Goal: Information Seeking & Learning: Learn about a topic

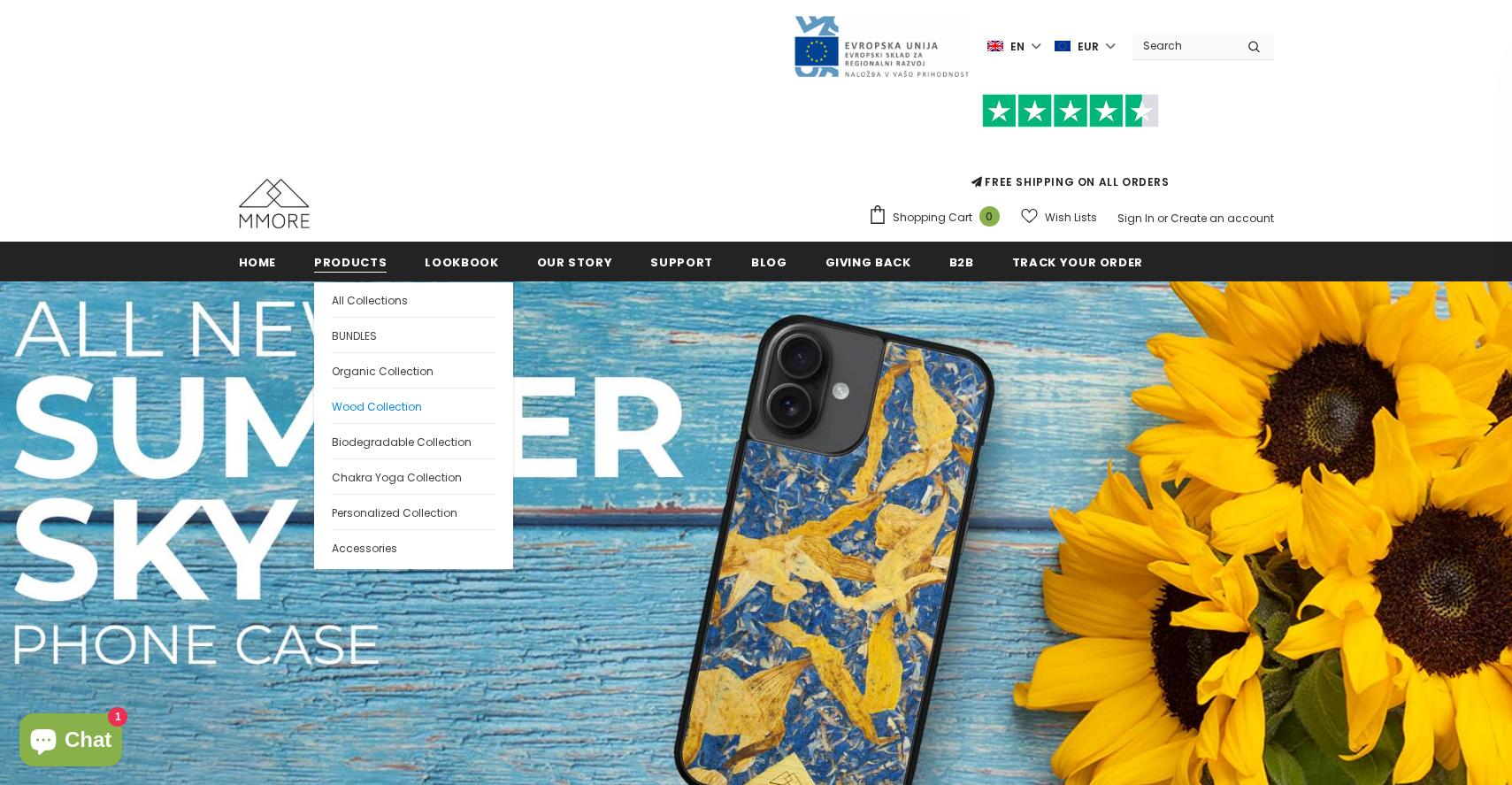
click at [368, 402] on span "Wood Collection" at bounding box center [376, 406] width 90 height 15
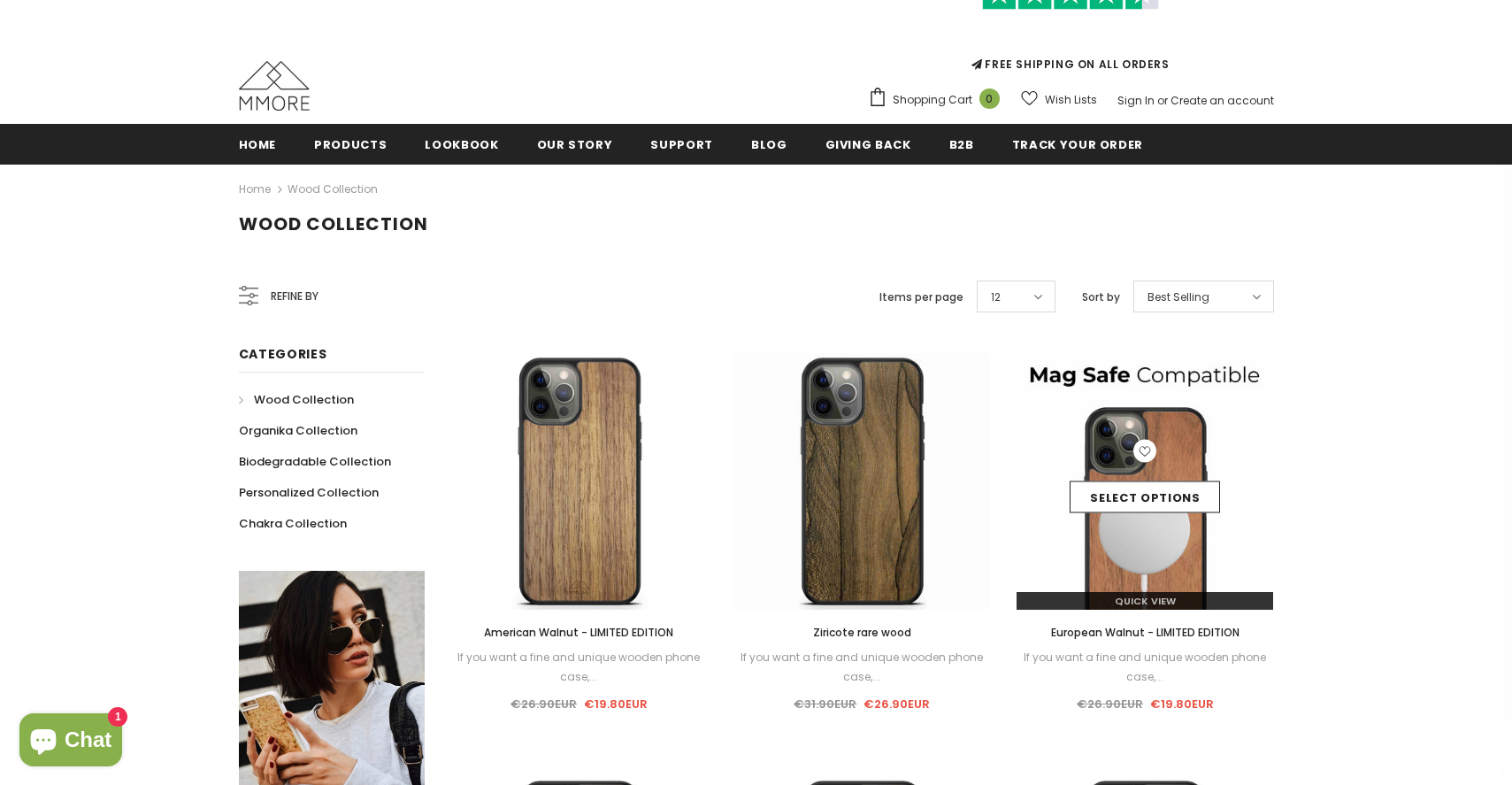
scroll to position [125, 0]
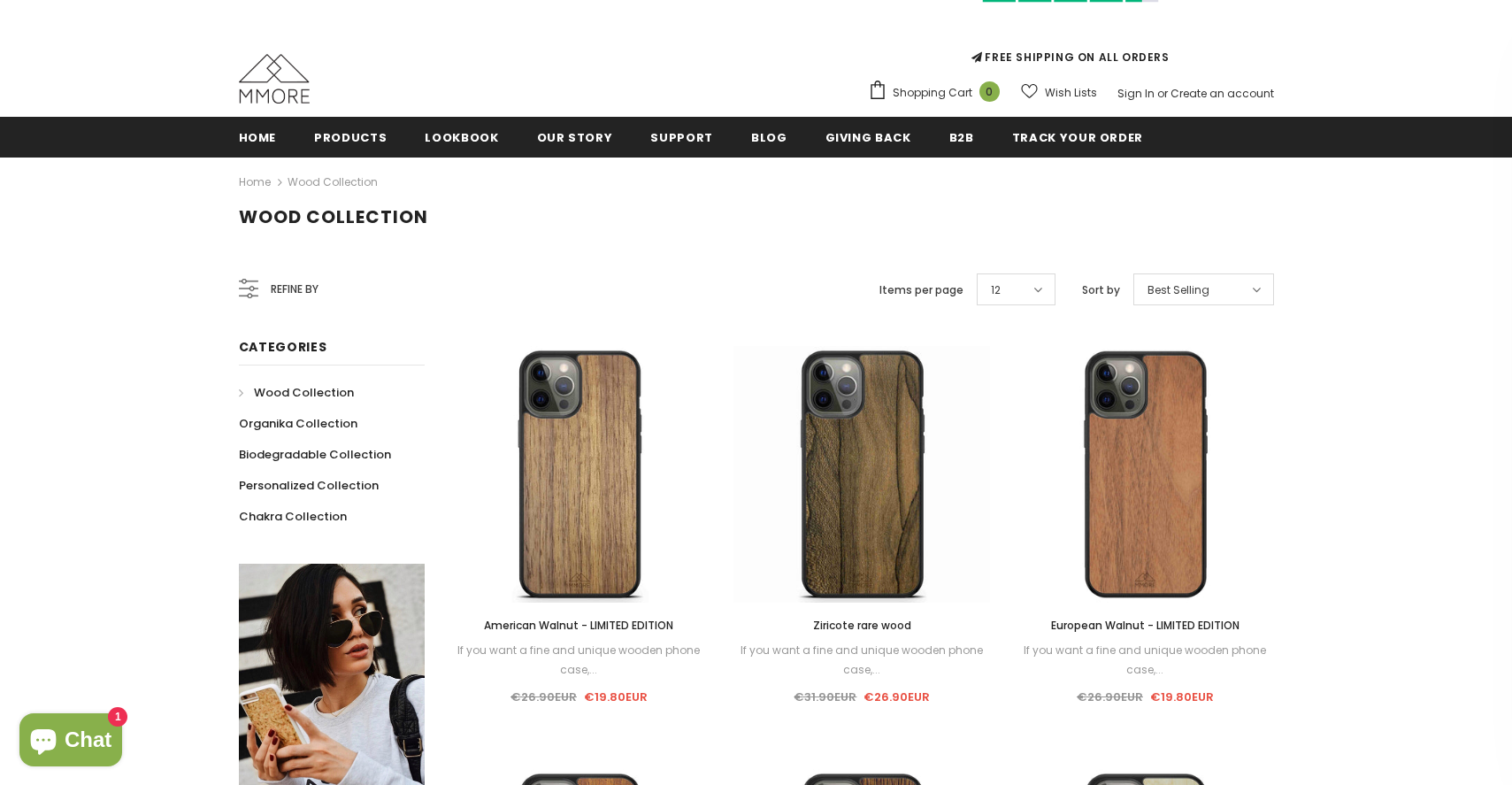
click at [1043, 288] on div "12" at bounding box center [1016, 289] width 79 height 32
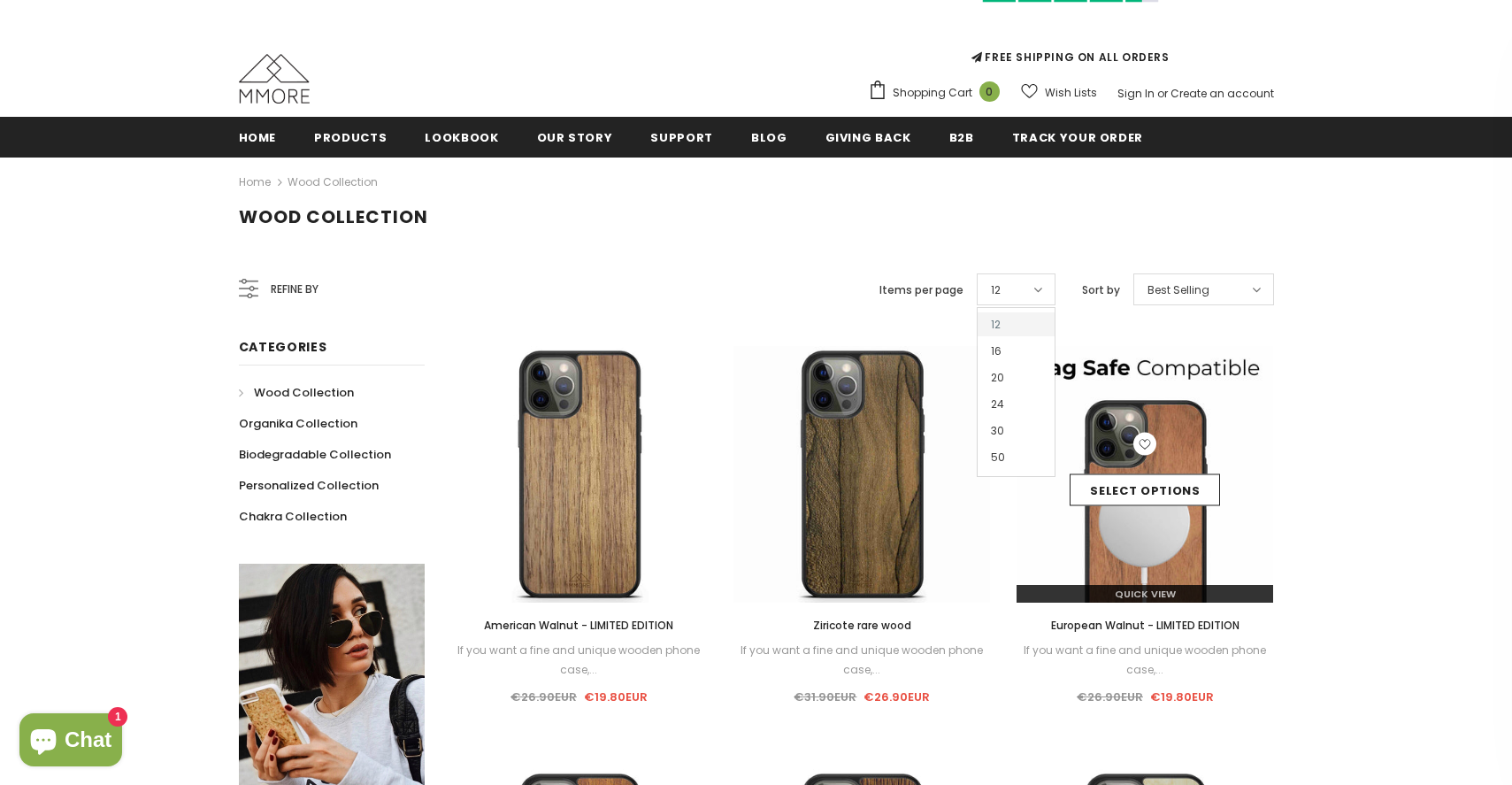
click at [1023, 451] on span "50" at bounding box center [1016, 457] width 77 height 24
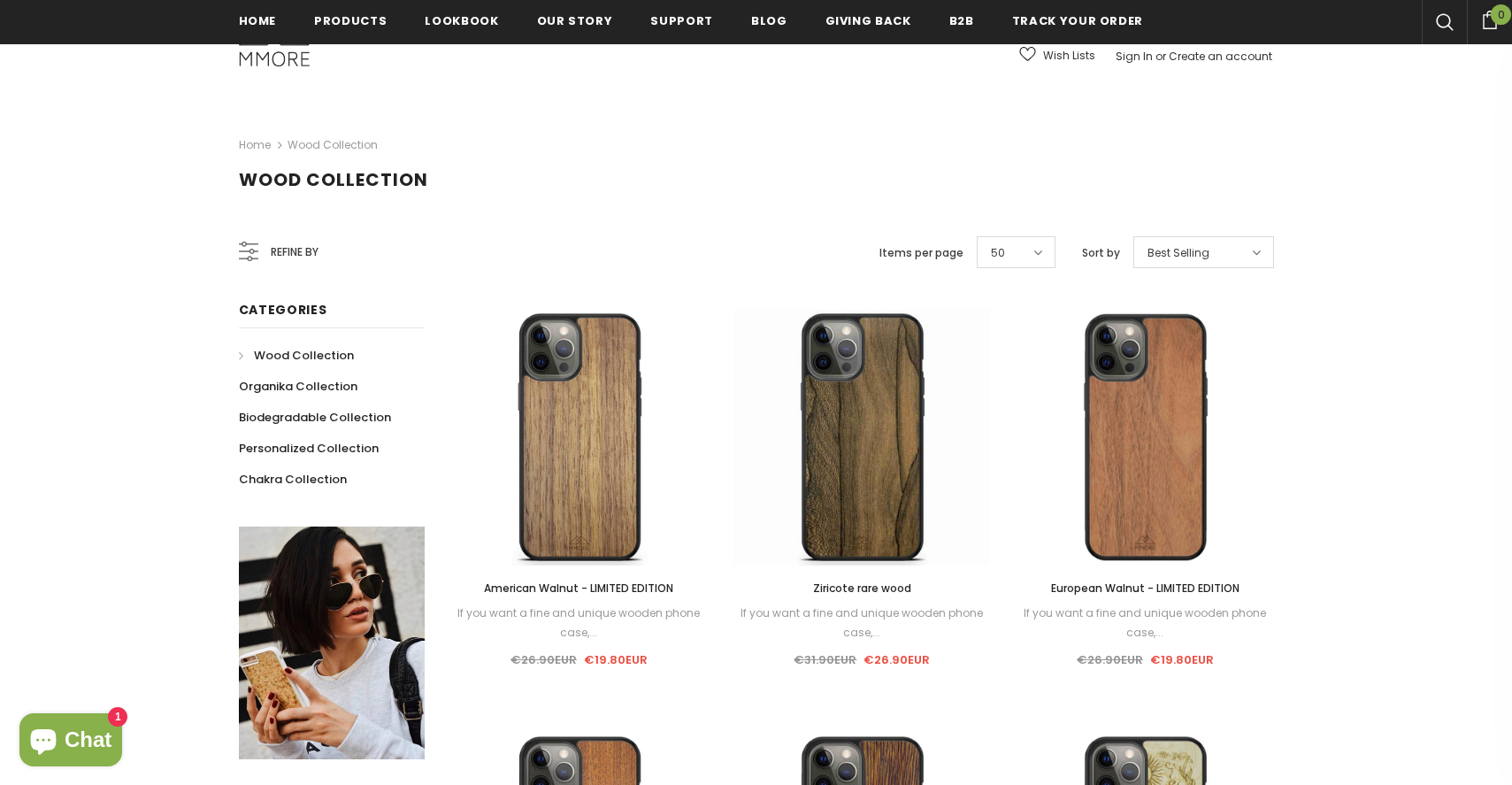
scroll to position [302, 0]
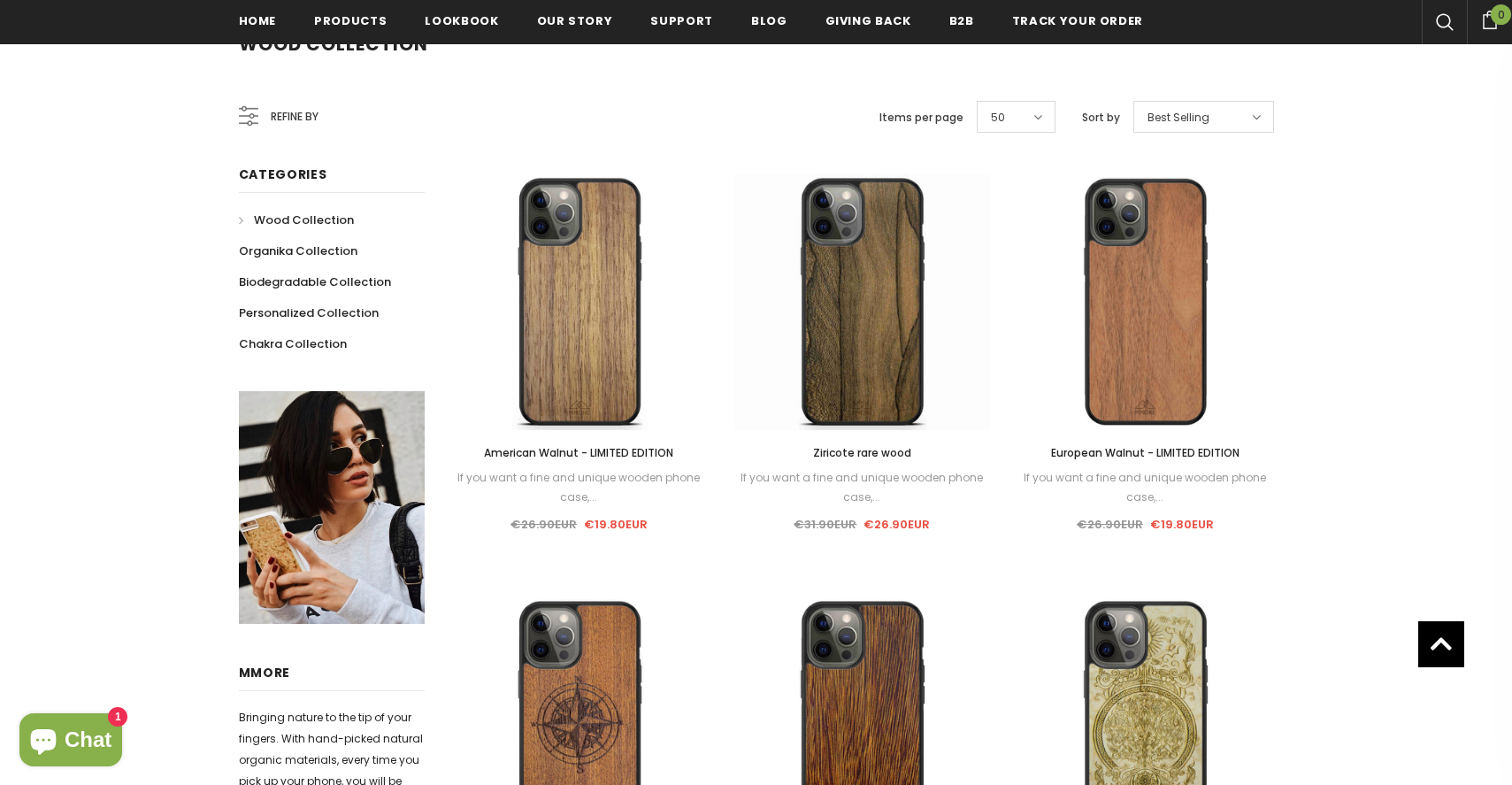
click at [1261, 114] on div "Best Selling" at bounding box center [1203, 117] width 141 height 32
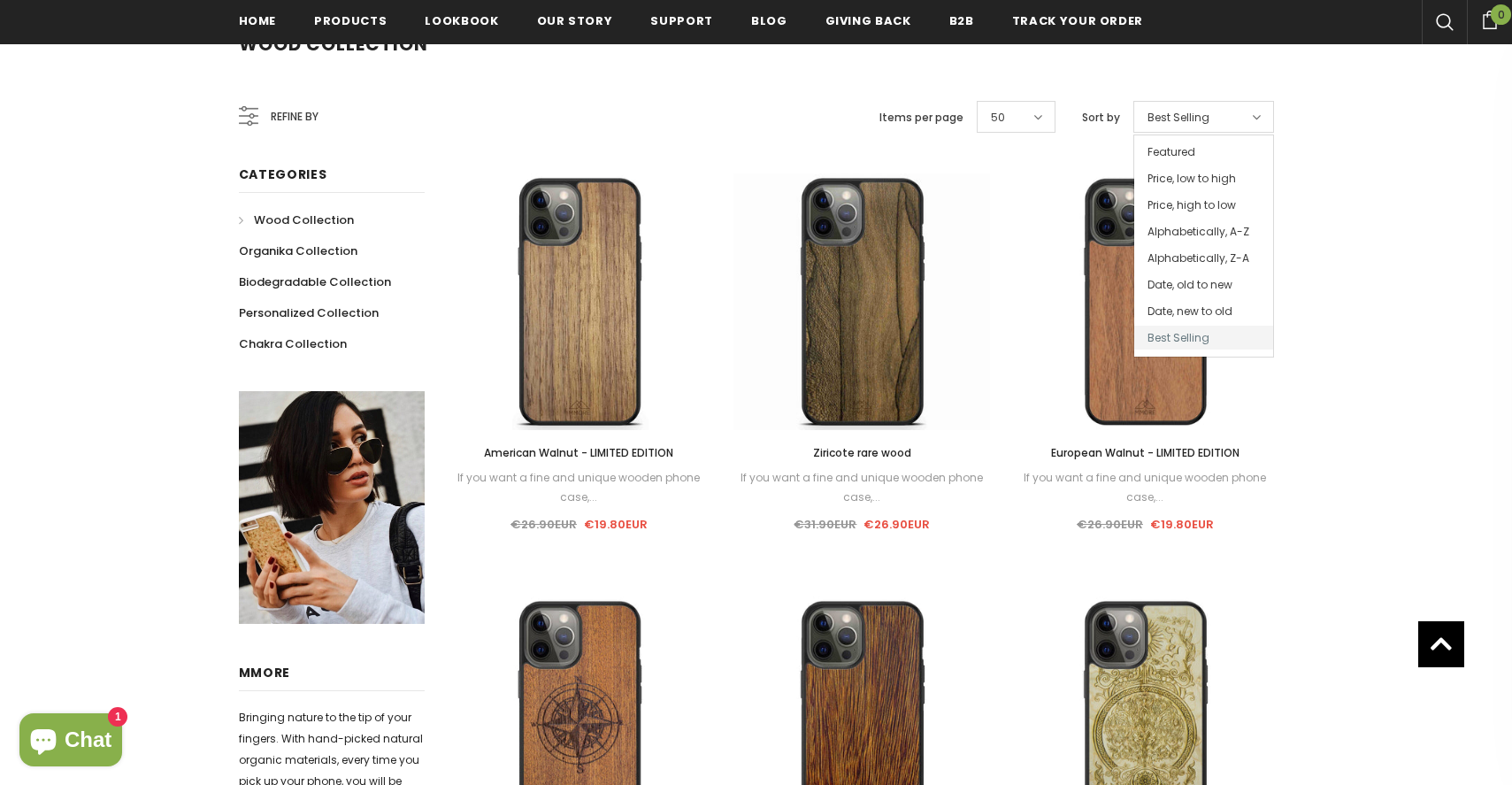
click at [1282, 246] on div "Sale Select options Quick View European Walnut - LIMITED EDITION If you want a …" at bounding box center [1145, 358] width 283 height 370
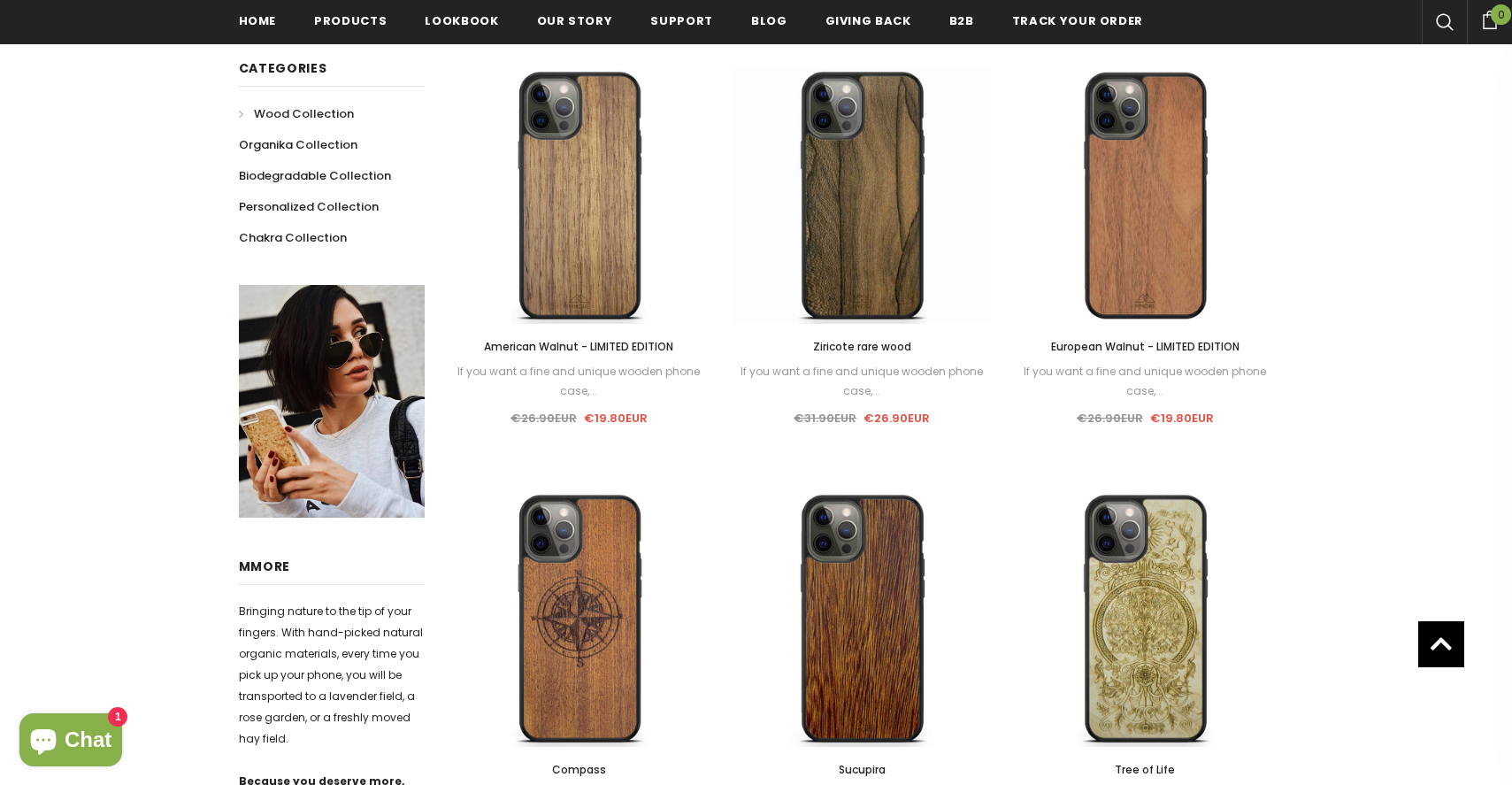
scroll to position [412, 0]
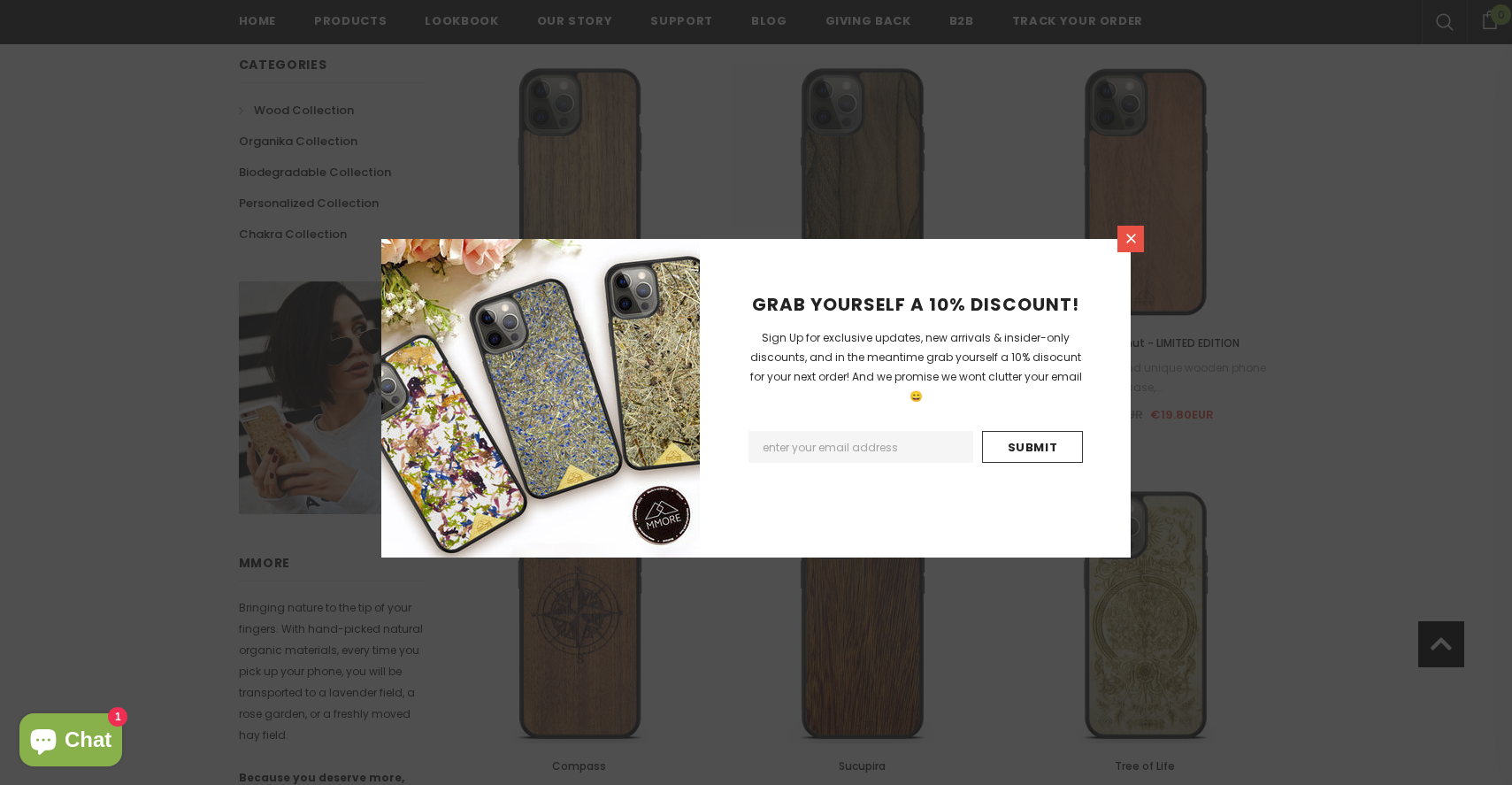
click at [1122, 243] on link at bounding box center [1130, 239] width 27 height 27
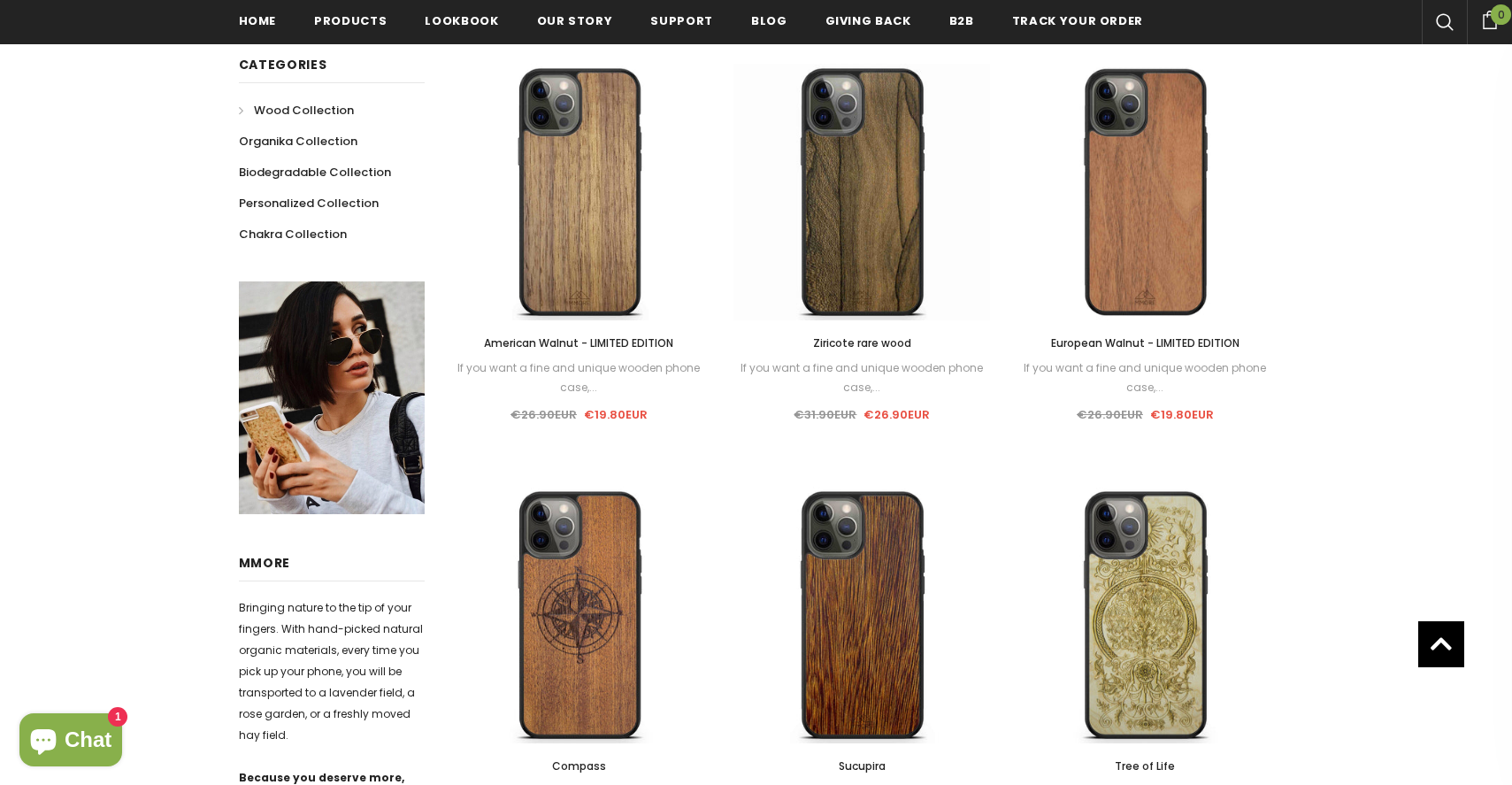
scroll to position [408, 0]
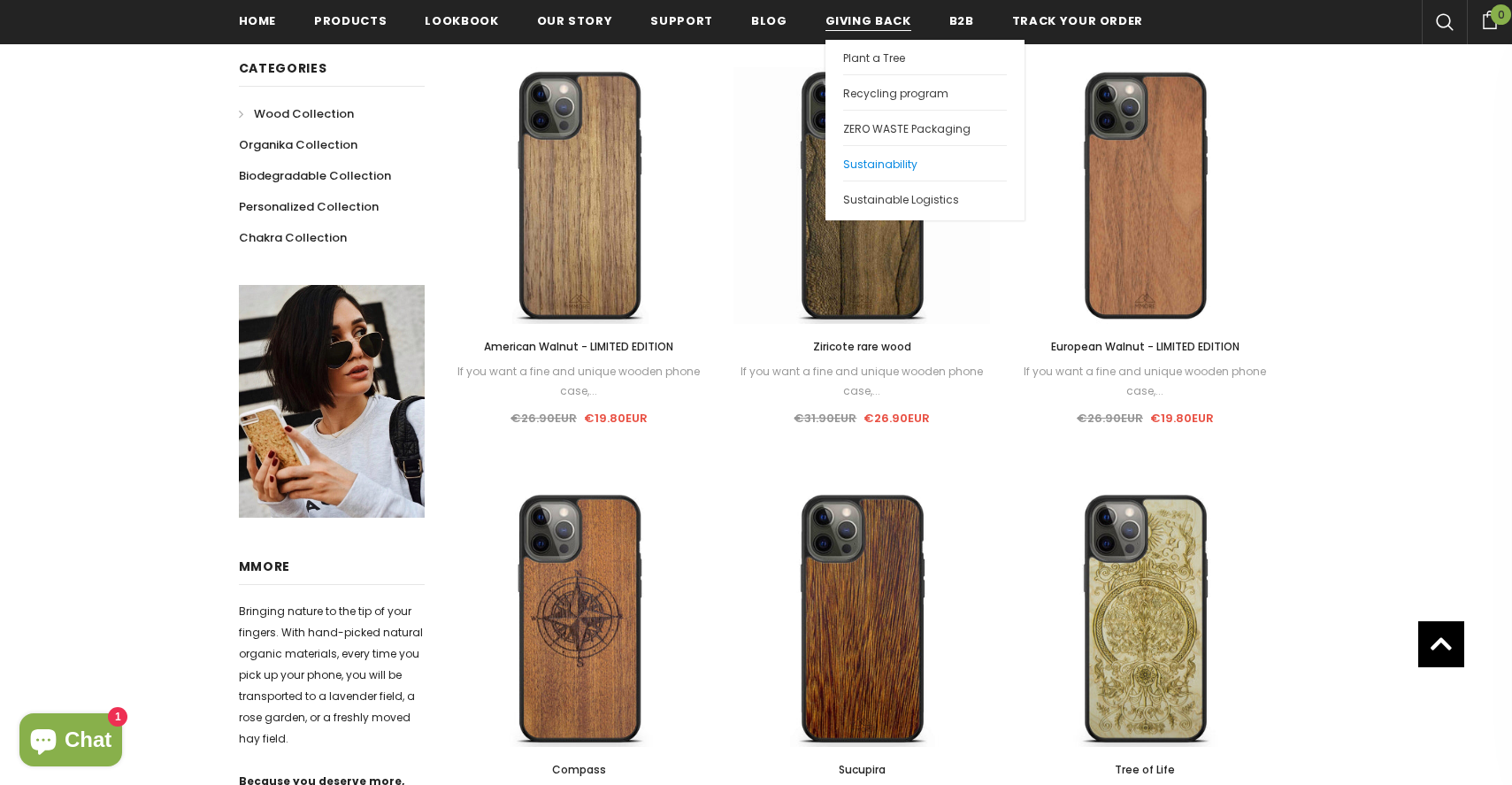
click at [865, 161] on span "Sustainability" at bounding box center [880, 163] width 74 height 15
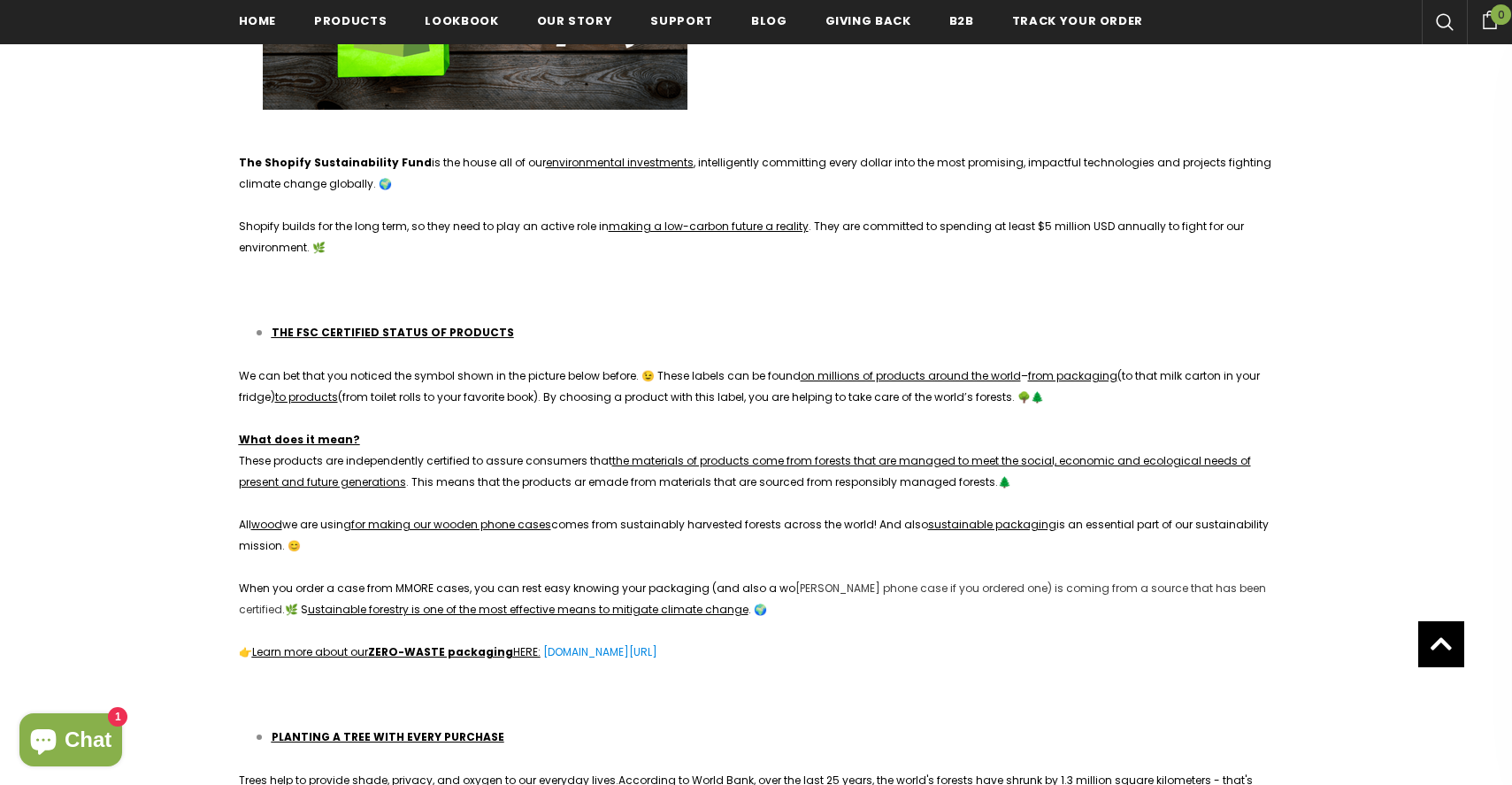
scroll to position [2389, 0]
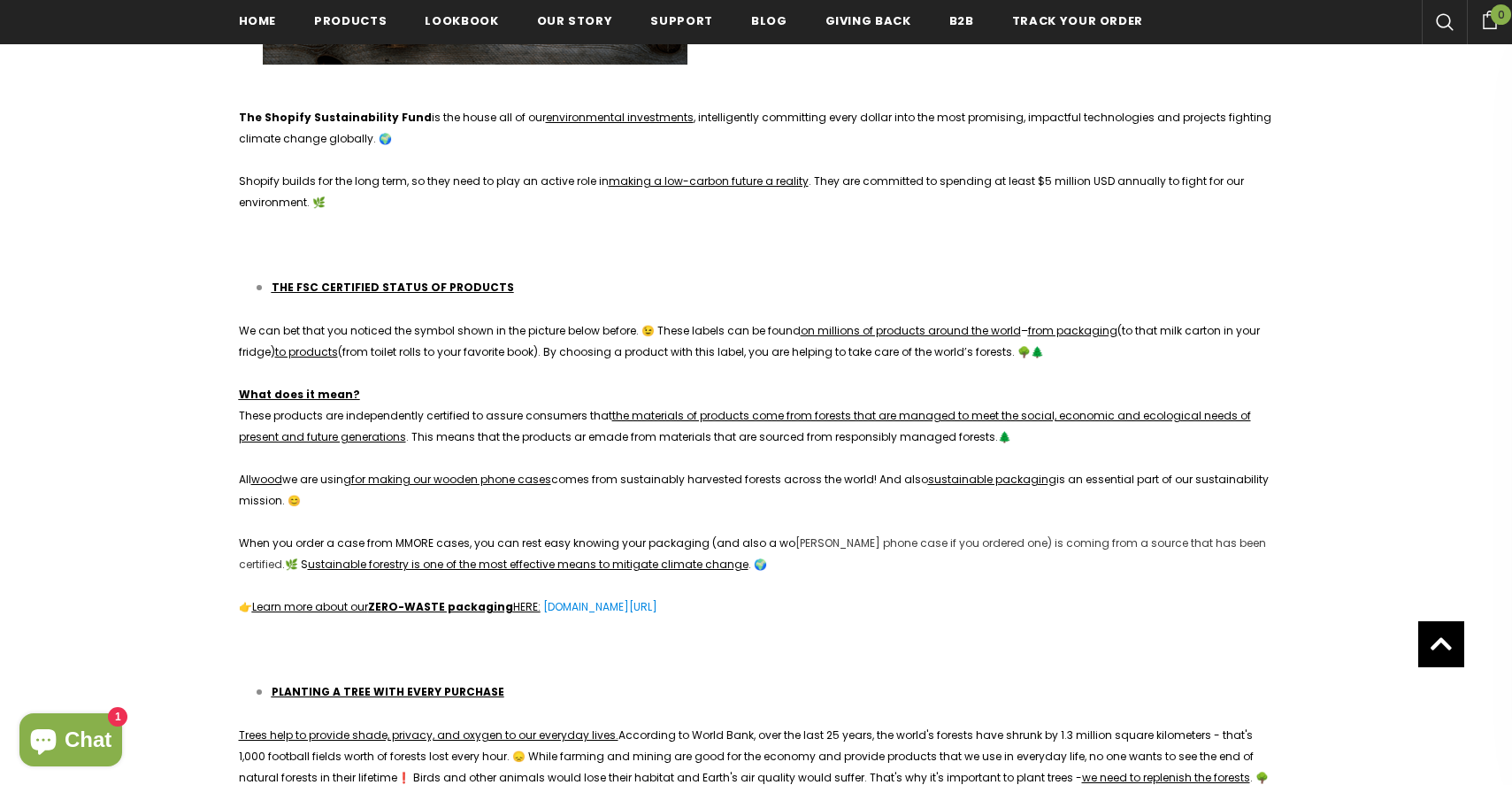
click at [283, 280] on span "THE FSC CERTIFIED STATUS OF PRODUCTS" at bounding box center [392, 287] width 242 height 15
drag, startPoint x: 239, startPoint y: 309, endPoint x: 842, endPoint y: 584, distance: 662.7
click at [842, 584] on div "WE ARE MAKING THE FUTURE THE CAUSE OF OUR PRESENT Sustainable living has become…" at bounding box center [756, 284] width 1035 height 4563
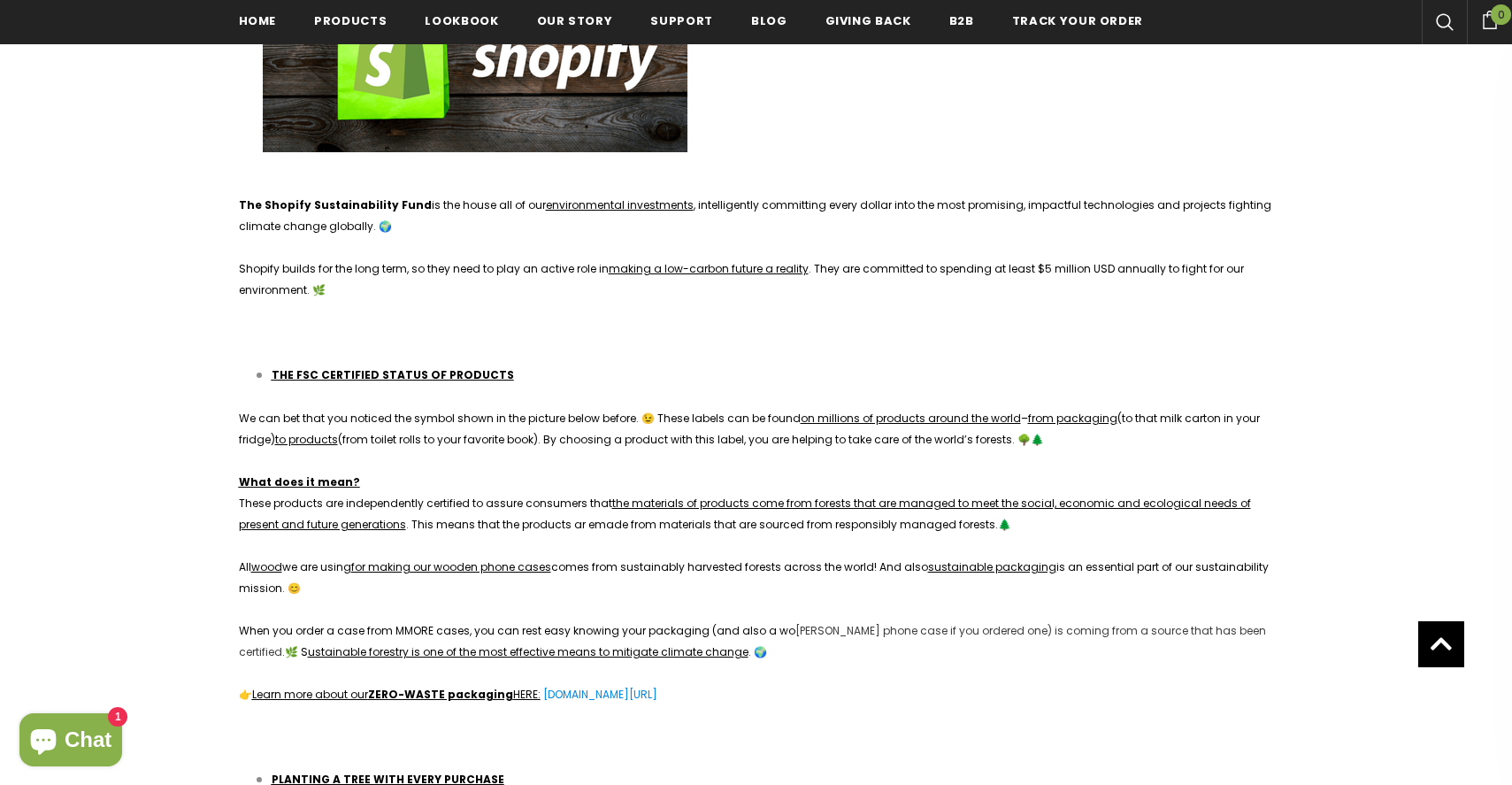
scroll to position [2369, 0]
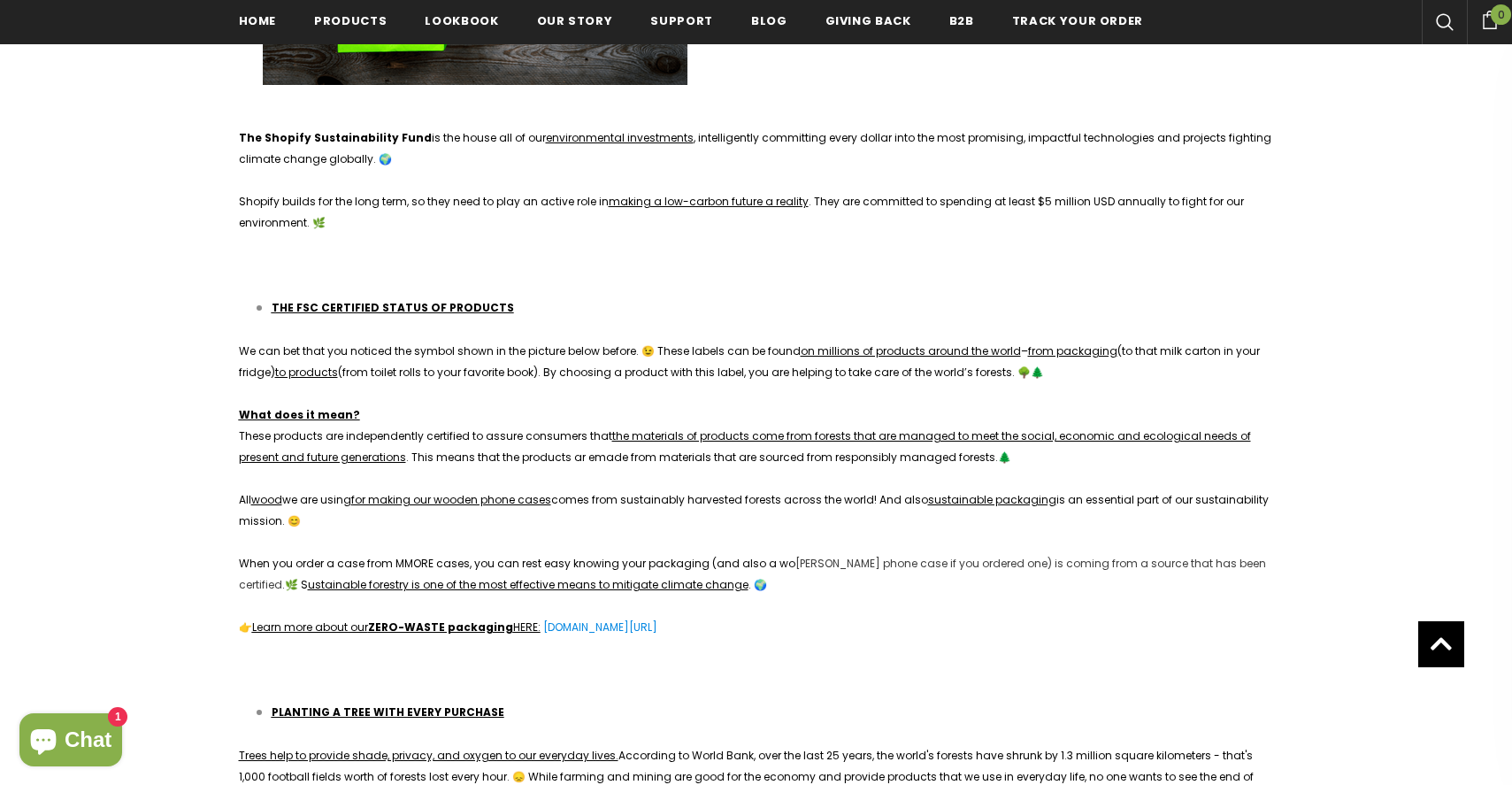
click at [788, 594] on div "WE ARE MAKING THE FUTURE THE CAUSE OF OUR PRESENT Sustainable living has become…" at bounding box center [756, 305] width 1035 height 4563
click at [267, 492] on span "wood" at bounding box center [266, 499] width 31 height 15
click at [263, 492] on span "wood" at bounding box center [266, 499] width 31 height 15
click at [773, 565] on p "When you order a case from MMORE cases, you can rest easy knowing your packagin…" at bounding box center [756, 574] width 1035 height 43
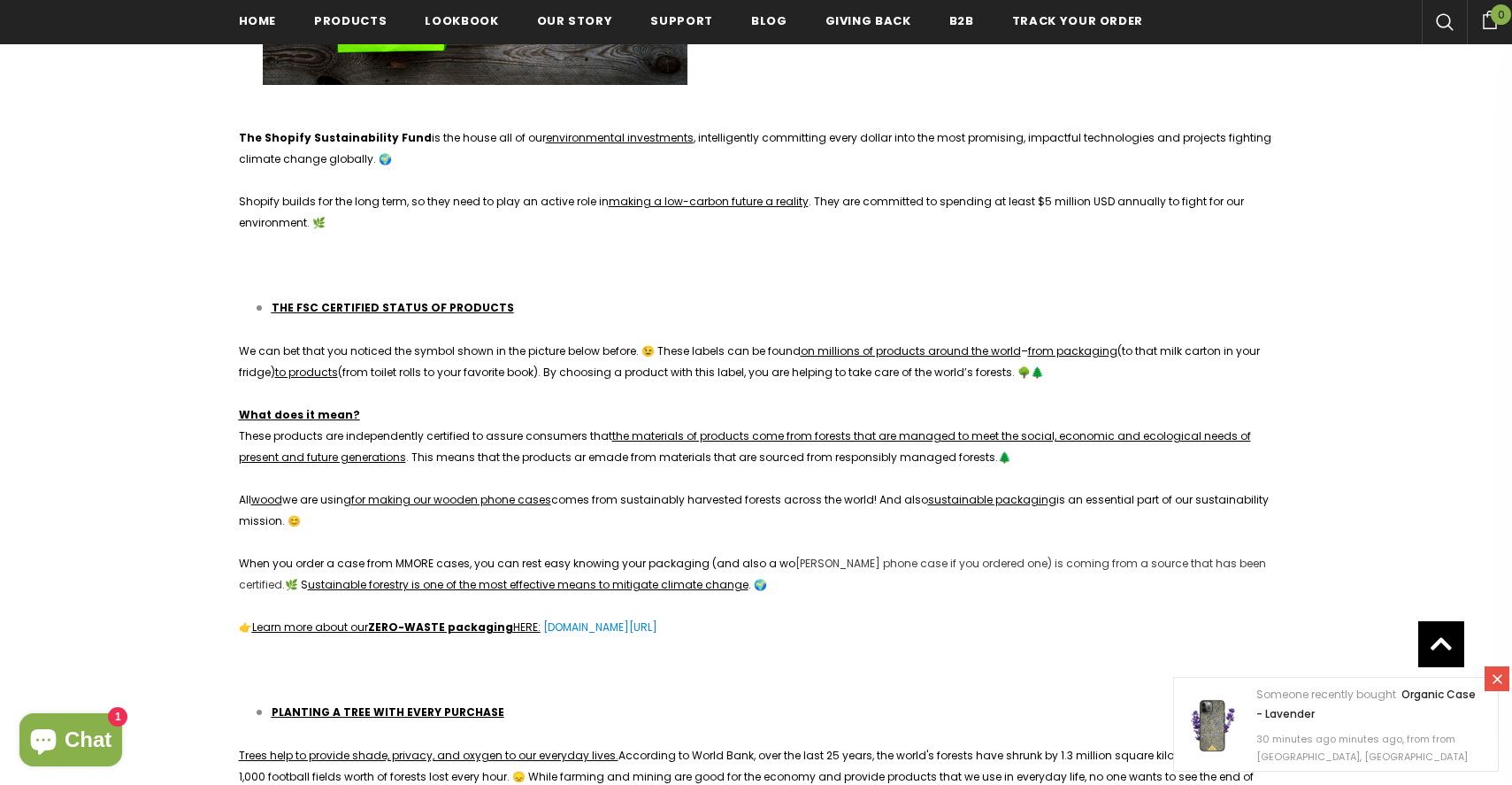
click at [1499, 680] on icon at bounding box center [1497, 679] width 10 height 10
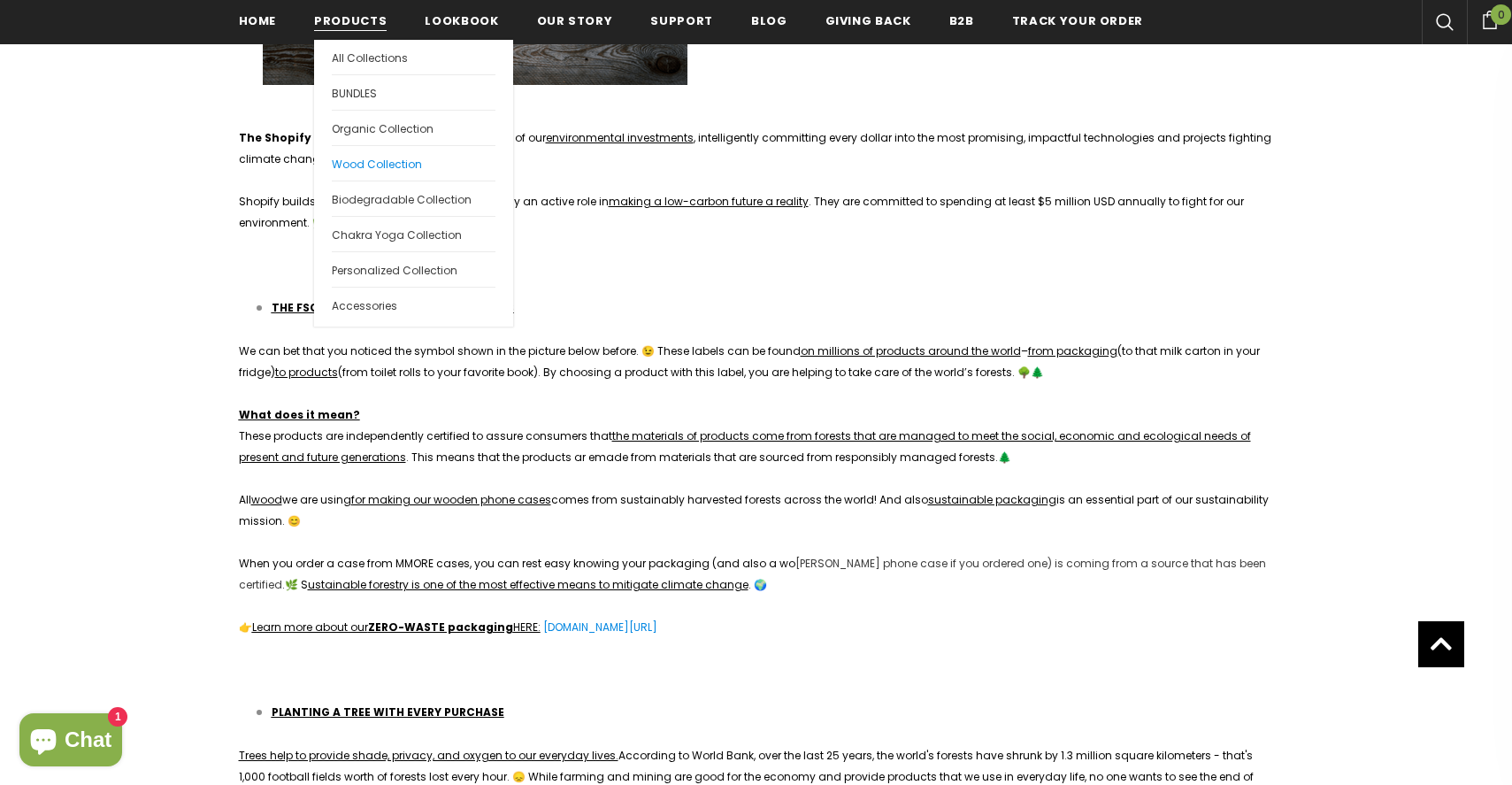
click at [363, 164] on span "Wood Collection" at bounding box center [376, 163] width 90 height 15
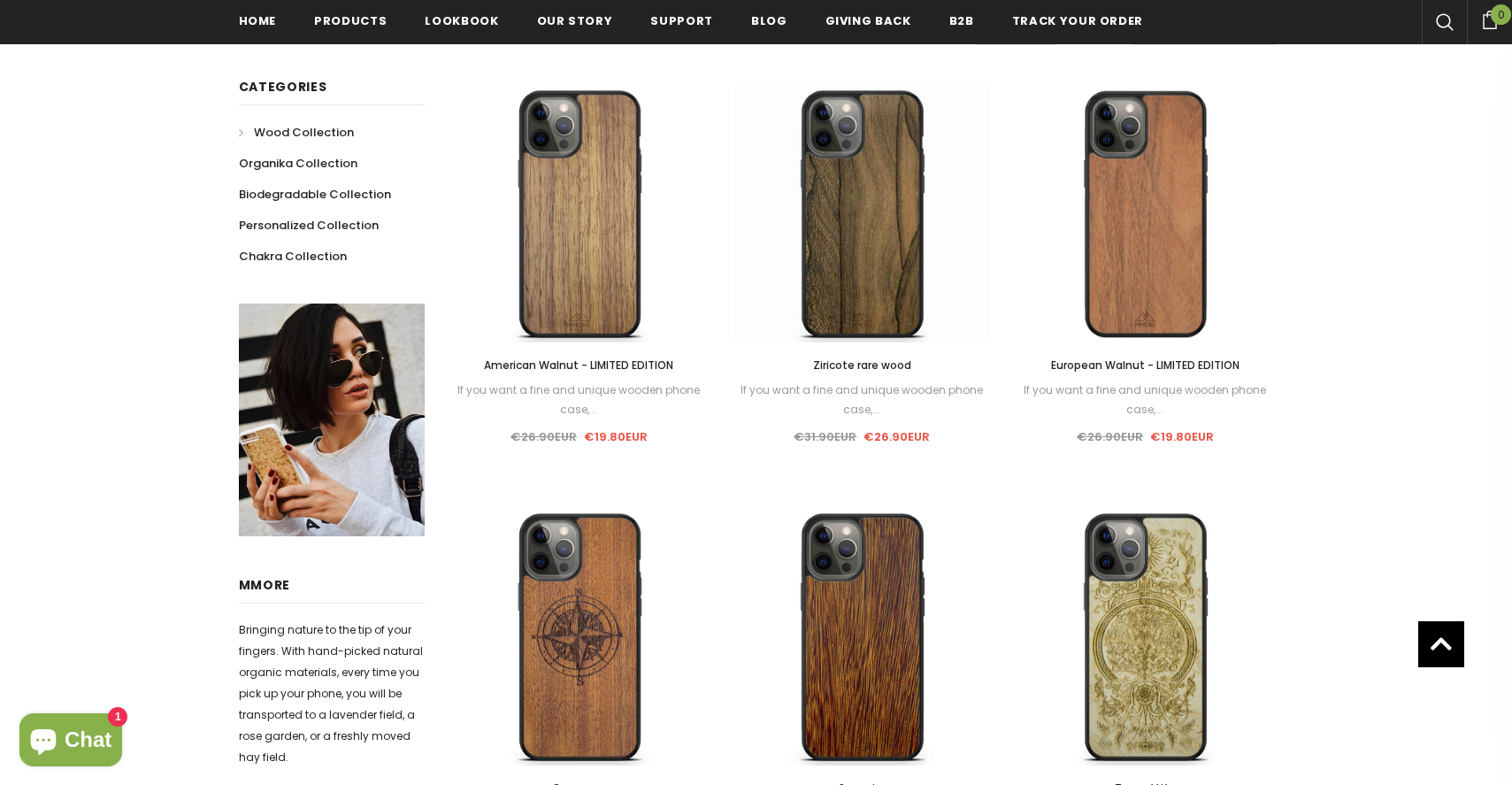
scroll to position [393, 0]
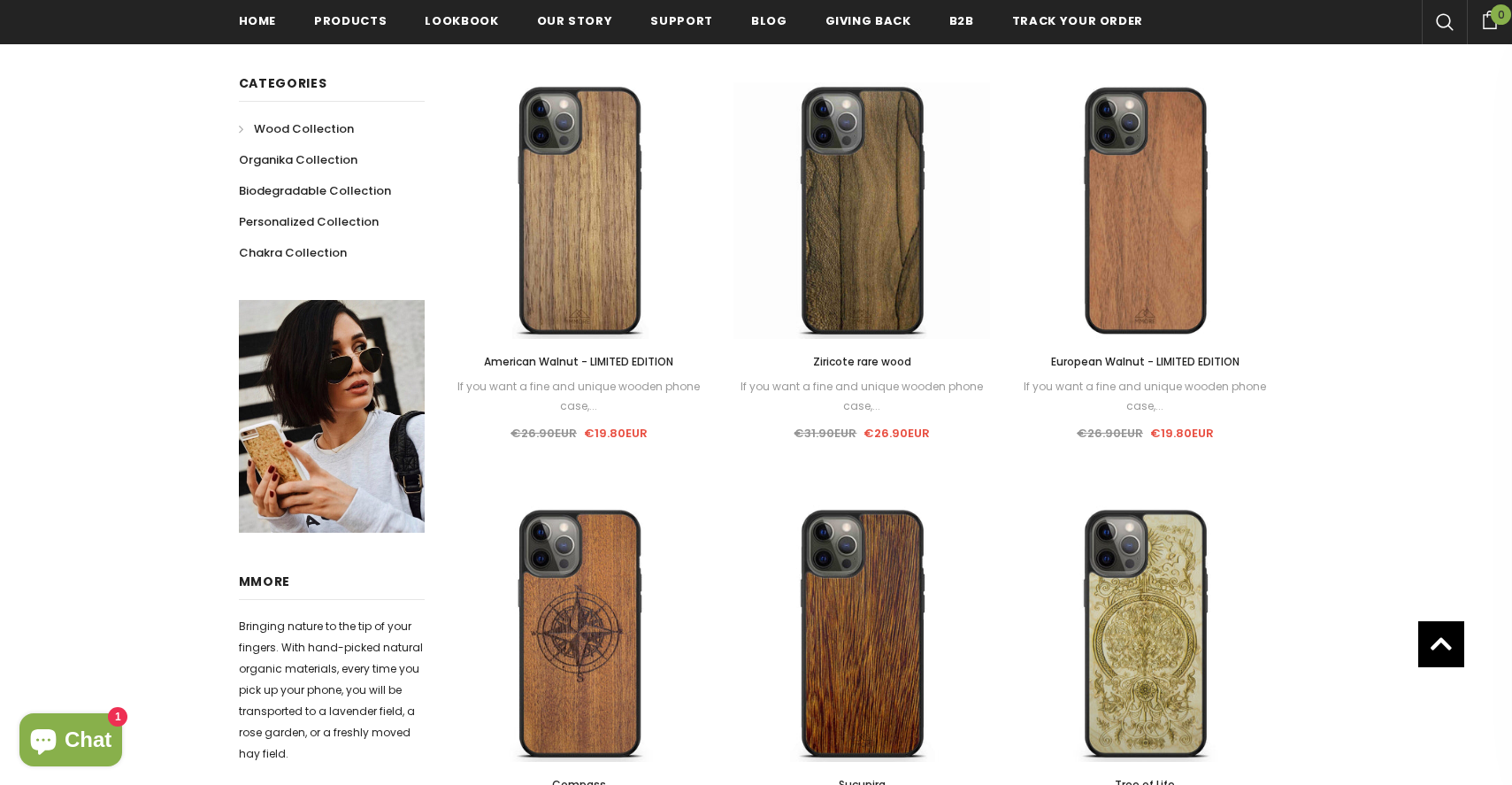
click at [555, 364] on span "American Walnut - LIMITED EDITION" at bounding box center [578, 361] width 189 height 15
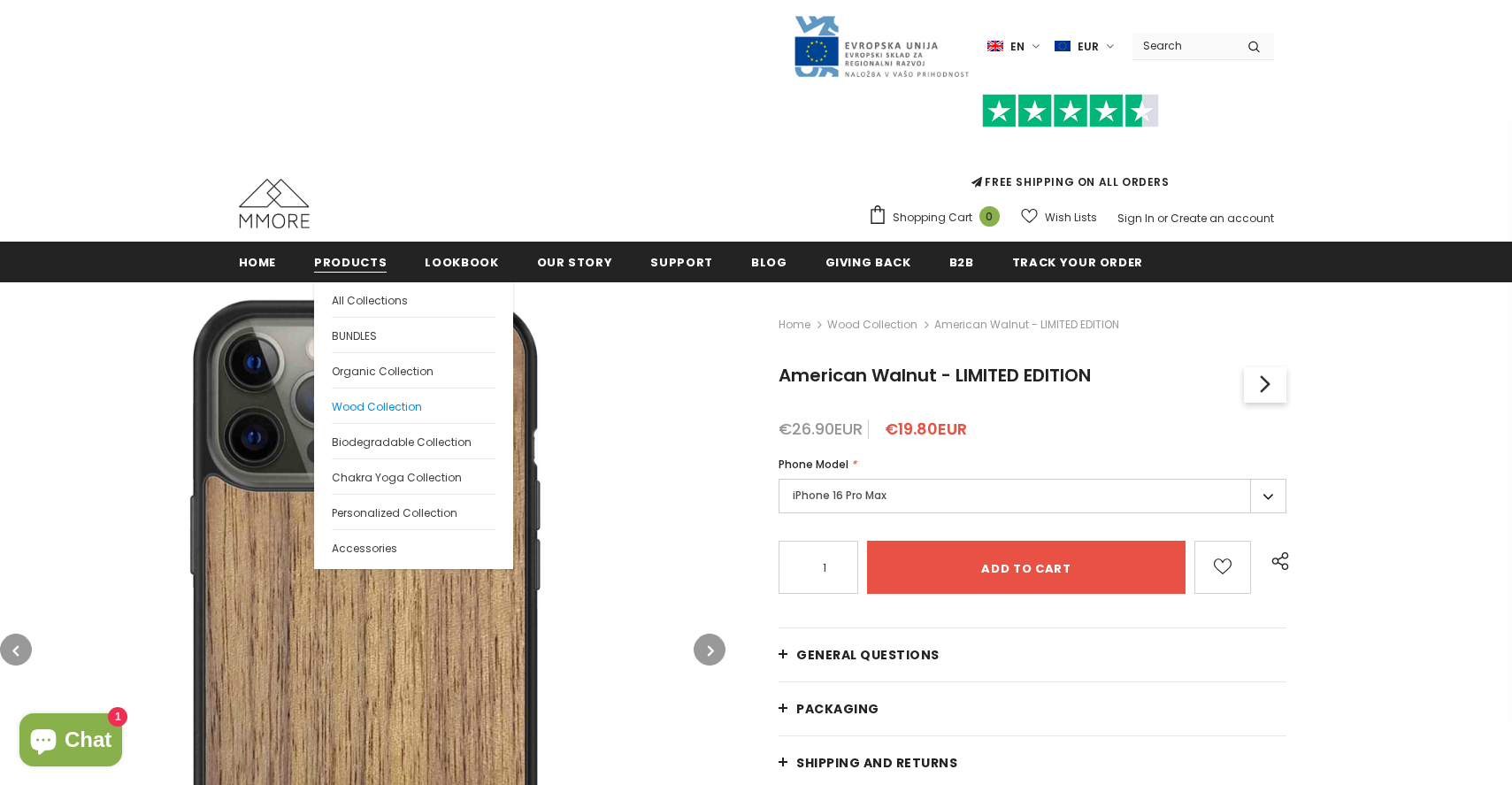
click at [346, 405] on span "Wood Collection" at bounding box center [376, 406] width 90 height 15
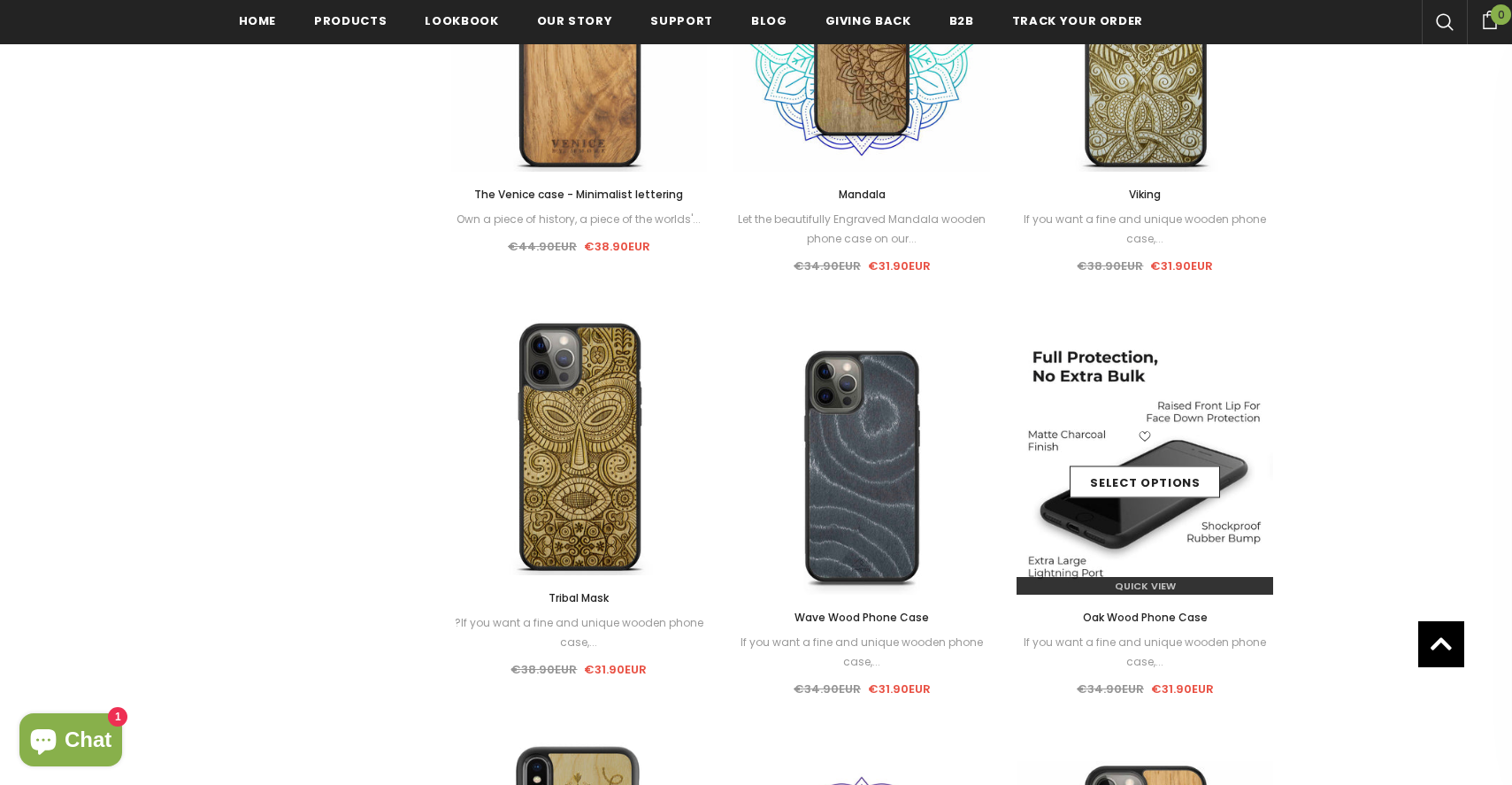
scroll to position [1536, 0]
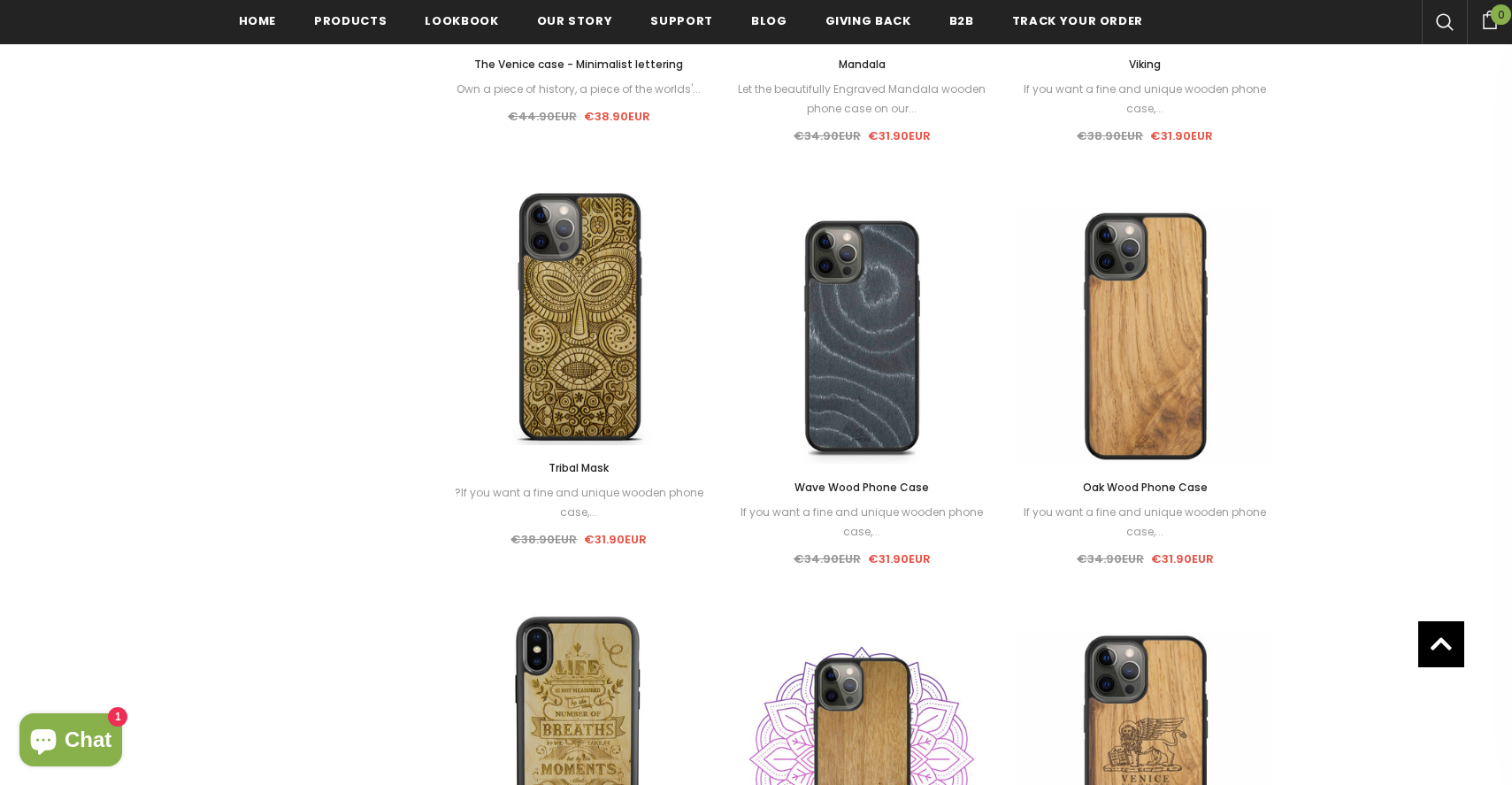
click at [831, 488] on span "Wave Wood Phone Case" at bounding box center [862, 487] width 135 height 15
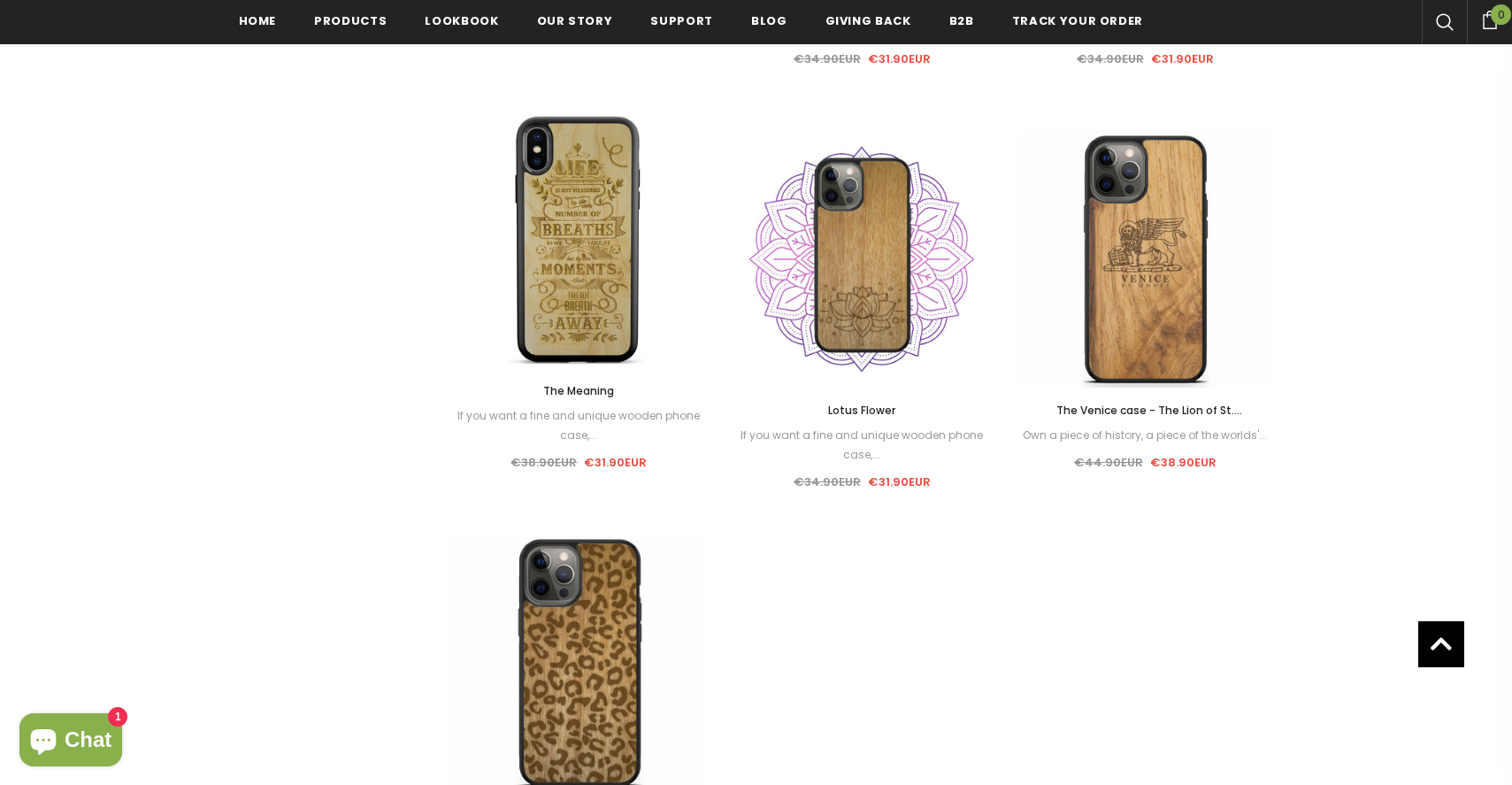
scroll to position [1879, 0]
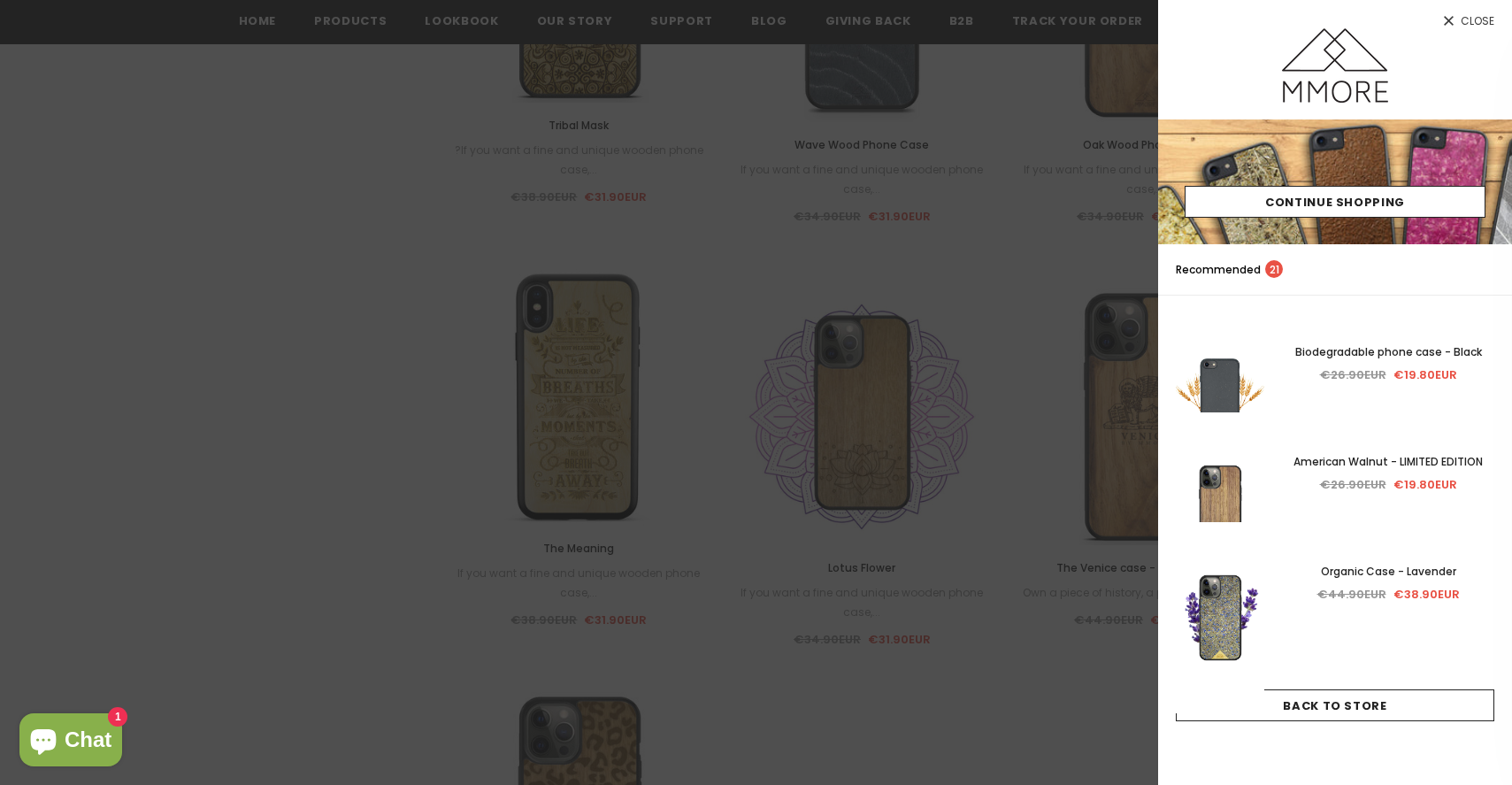
click at [183, 493] on div at bounding box center [756, 392] width 1512 height 785
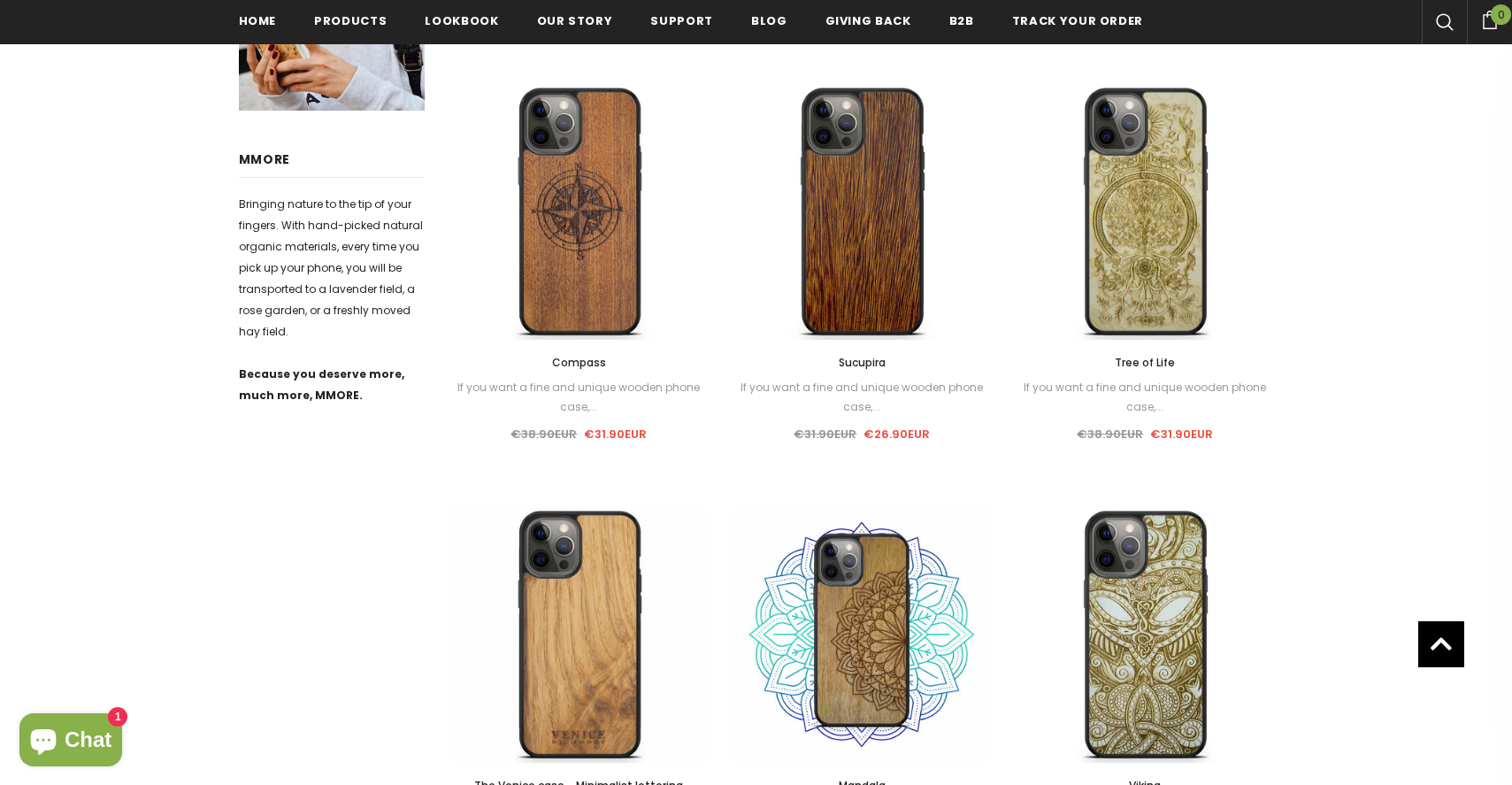
scroll to position [883, 0]
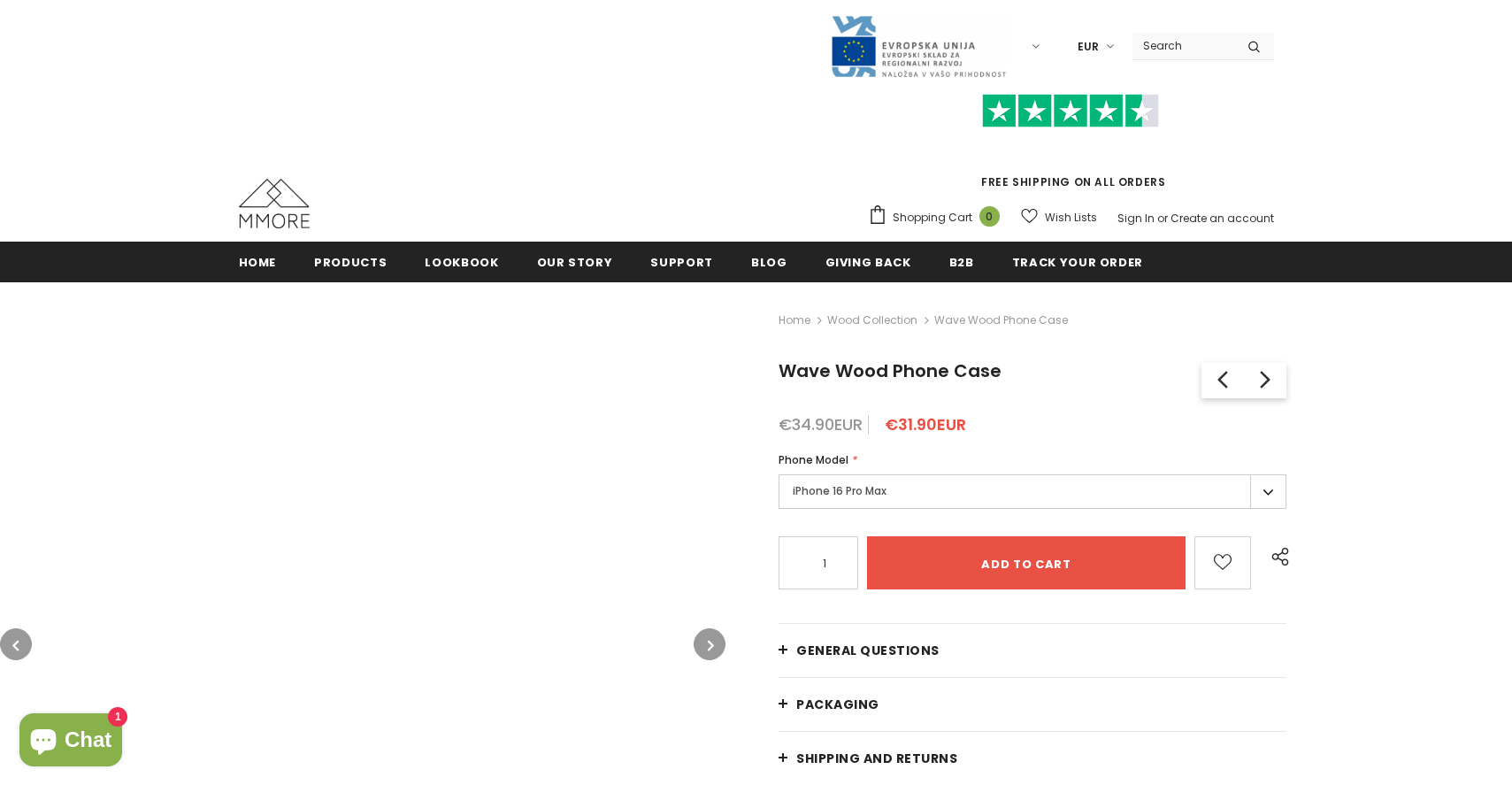
click at [918, 662] on link "General Questions" at bounding box center [1032, 650] width 508 height 53
